Goal: Task Accomplishment & Management: Complete application form

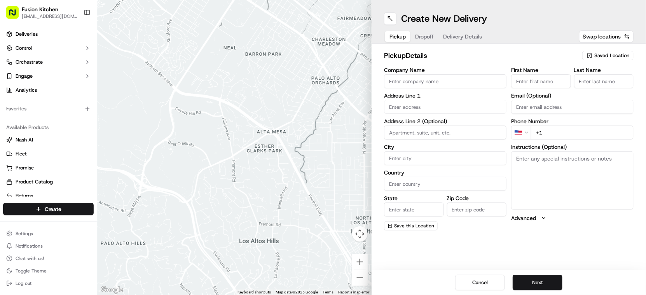
click at [424, 82] on input "Company Name" at bounding box center [445, 81] width 122 height 14
paste input "Dosa n Chutney"
type input "Dosa n Chutney"
drag, startPoint x: 526, startPoint y: 82, endPoint x: 586, endPoint y: 138, distance: 82.5
click at [526, 81] on input "First Name" at bounding box center [541, 81] width 60 height 14
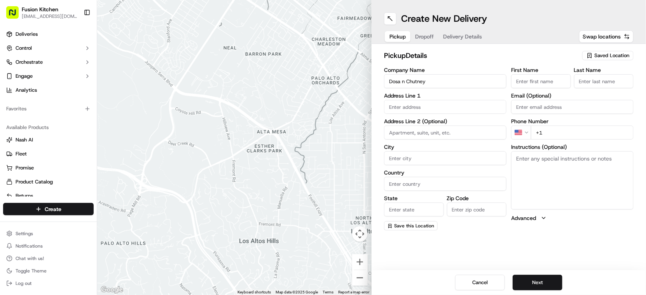
click at [530, 78] on input "First Name" at bounding box center [541, 81] width 60 height 14
paste input "[PERSON_NAME][DATE]."
click at [551, 80] on input "[PERSON_NAME][DATE]" at bounding box center [541, 81] width 60 height 14
type input "[PERSON_NAME][DATE]"
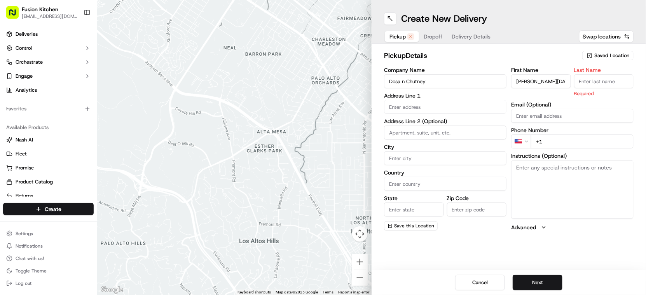
click at [601, 83] on input "Last Name" at bounding box center [604, 81] width 60 height 14
paste input "[PERSON_NAME]"
type input "[PERSON_NAME]"
click at [448, 105] on input "text" at bounding box center [445, 107] width 122 height 14
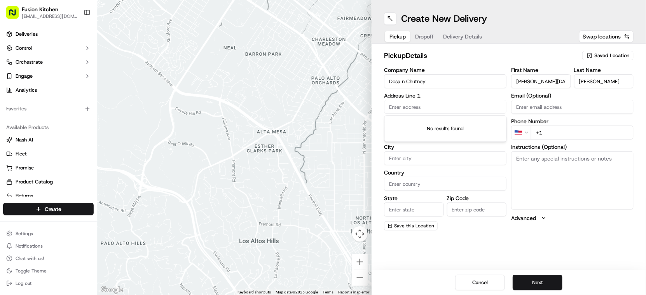
click at [425, 108] on input "text" at bounding box center [445, 107] width 122 height 14
paste input "[STREET_ADDRESS]"
click at [439, 125] on div "[STREET_ADDRESS]" at bounding box center [445, 123] width 118 height 12
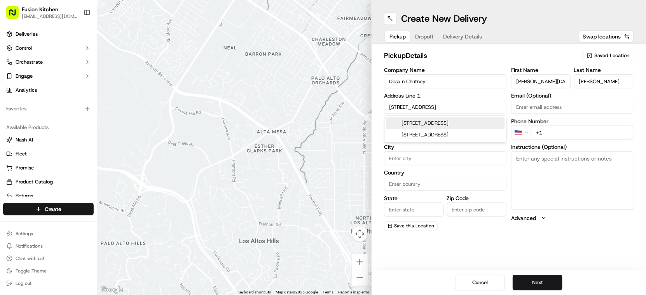
type input "[STREET_ADDRESS]"
type input "[GEOGRAPHIC_DATA]"
type input "SW17 0RN"
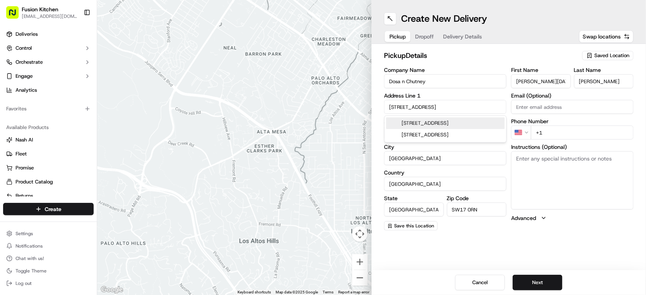
type input "[STREET_ADDRESS]"
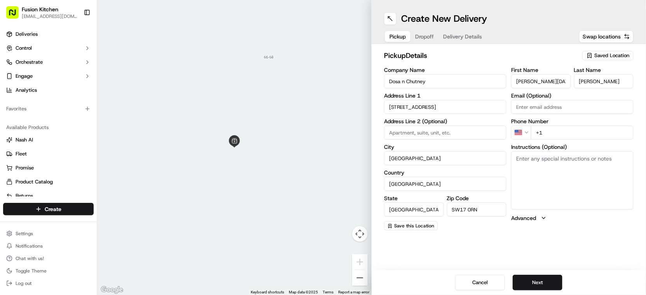
click at [547, 168] on textarea "Instructions (Optional)" at bounding box center [572, 180] width 122 height 58
paste textarea "[STREET_ADDRESS]"
type textarea "[STREET_ADDRESS]"
click at [523, 134] on html "Fusion Kitchen [EMAIL_ADDRESS][DOMAIN_NAME] Toggle Sidebar Deliveries Control O…" at bounding box center [323, 147] width 646 height 295
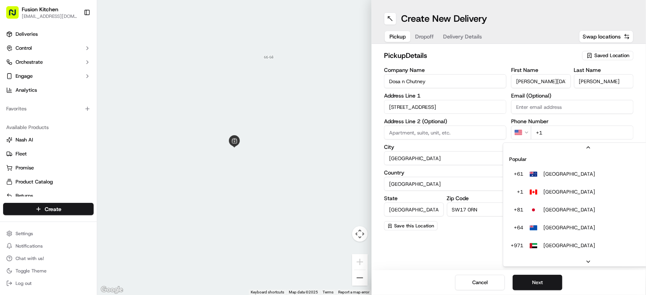
scroll to position [33, 0]
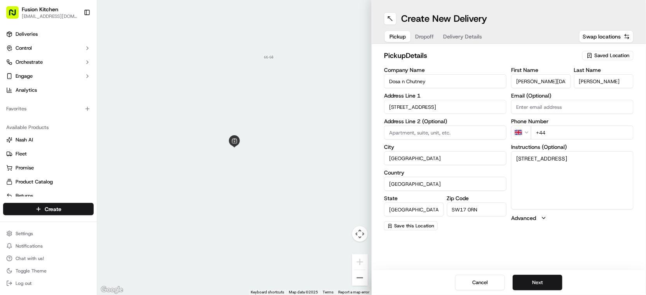
click at [556, 132] on input "+44" at bounding box center [582, 132] width 103 height 14
paste input "20 8767 9200"
type input "[PHONE_NUMBER]"
click at [538, 276] on button "Next" at bounding box center [537, 283] width 50 height 16
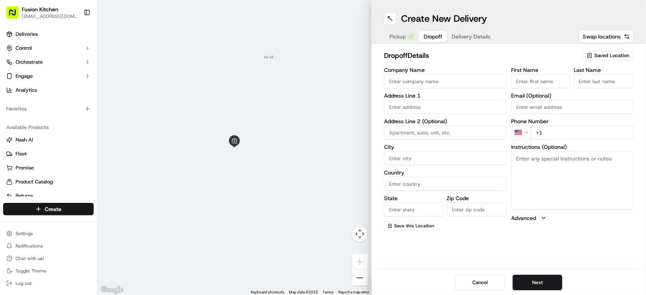
click at [427, 87] on input "Company Name" at bounding box center [445, 81] width 122 height 14
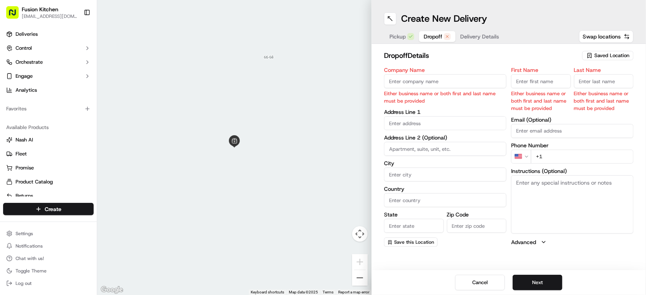
click at [413, 123] on input "text" at bounding box center [445, 123] width 122 height 14
paste input "[STREET_ADDRESS]"
type input "[STREET_ADDRESS]"
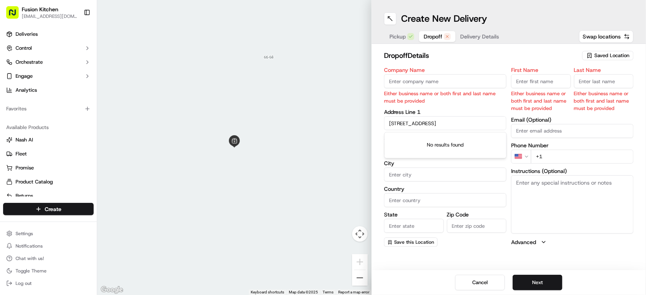
click at [535, 193] on textarea "Instructions (Optional)" at bounding box center [572, 204] width 122 height 58
paste textarea "[STREET_ADDRESS]"
type textarea "[STREET_ADDRESS]"
